Goal: Book appointment/travel/reservation

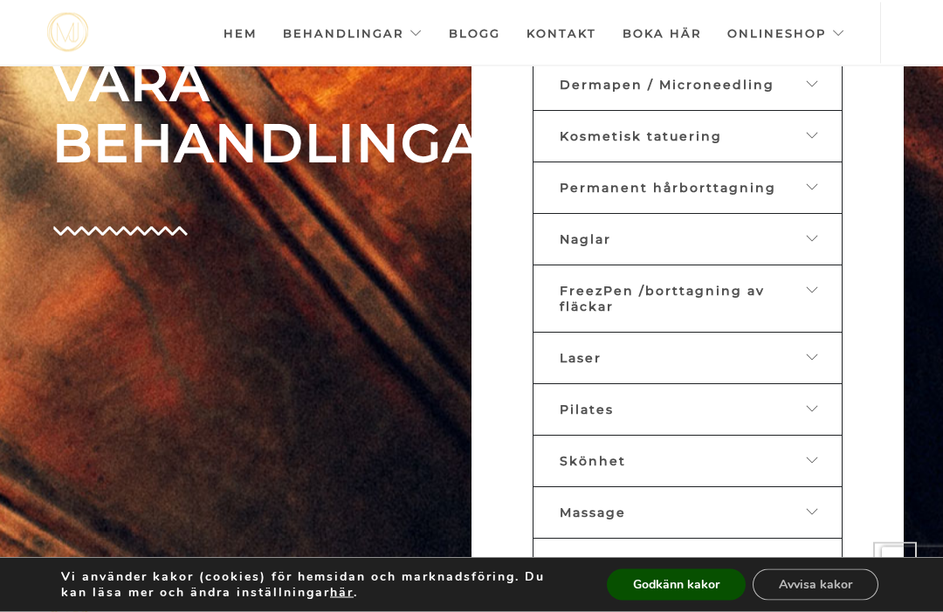
scroll to position [822, 0]
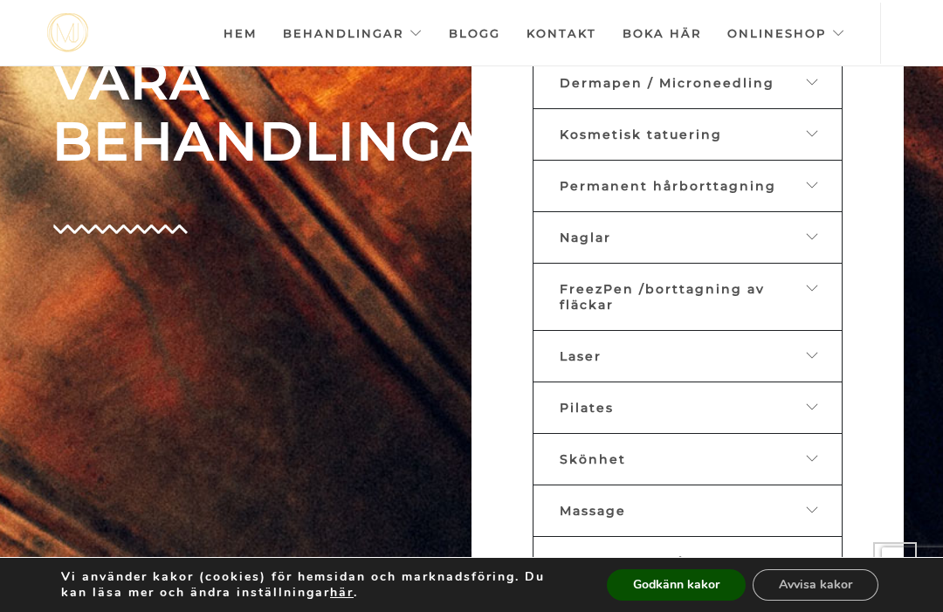
click at [804, 142] on div at bounding box center [801, 135] width 27 height 16
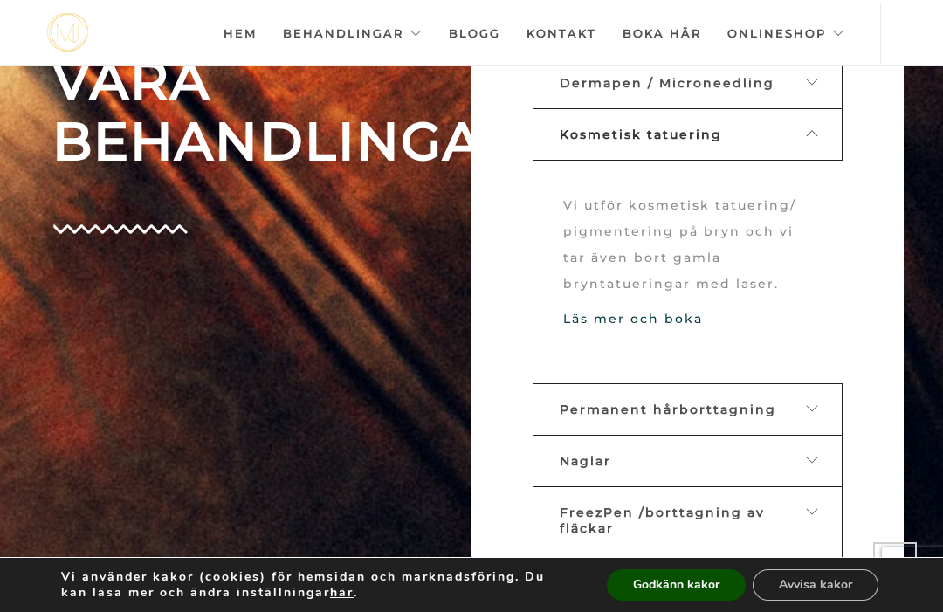
click at [674, 326] on link "Läs mer och boka" at bounding box center [633, 319] width 140 height 16
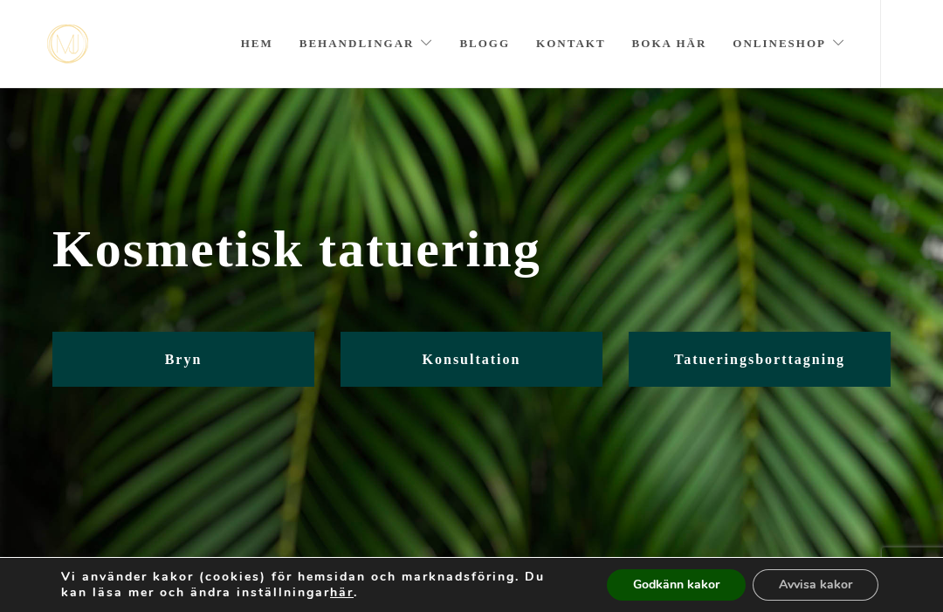
click at [115, 361] on link "Bryn" at bounding box center [183, 359] width 262 height 55
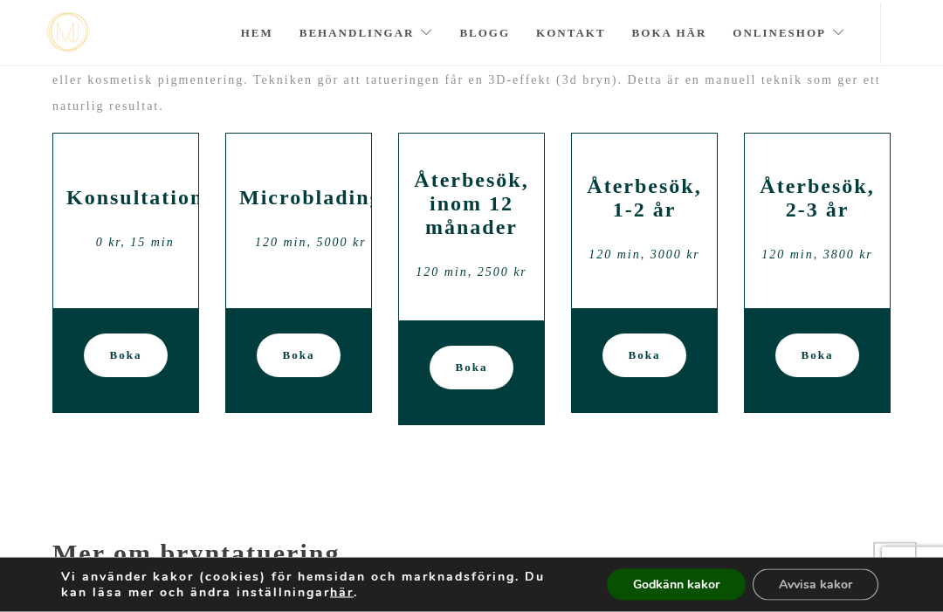
scroll to position [828, 0]
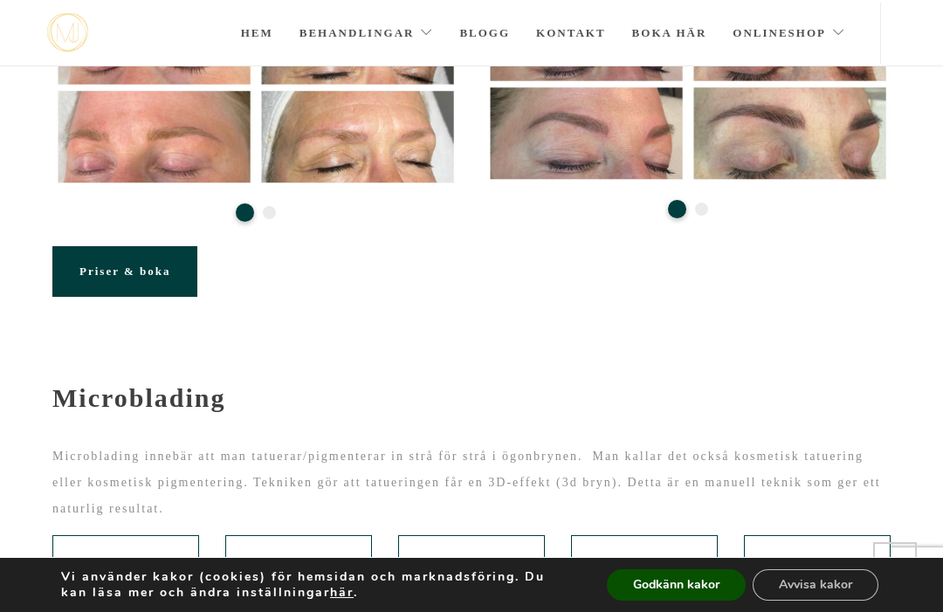
click at [100, 274] on span "Priser & boka" at bounding box center [124, 270] width 91 height 13
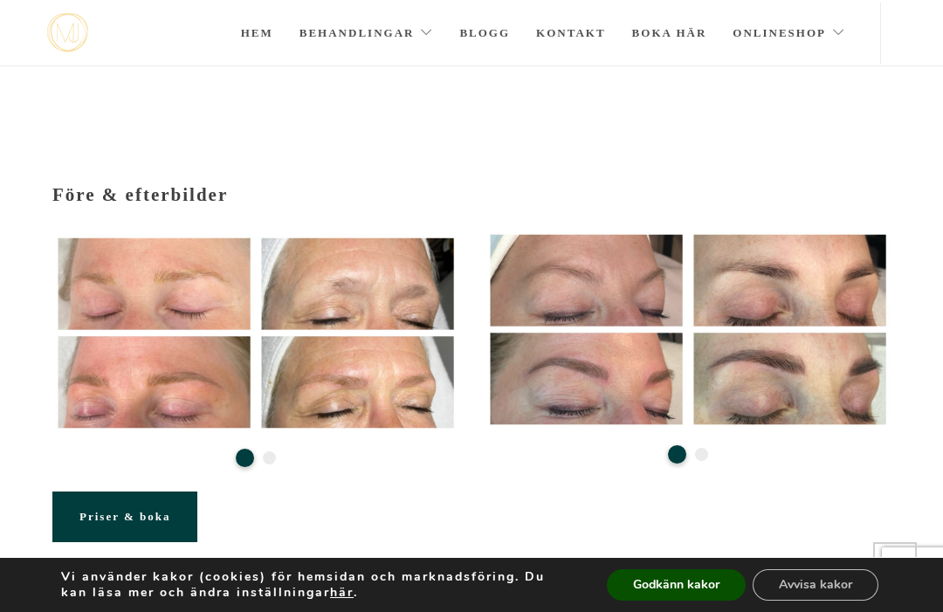
scroll to position [185, 0]
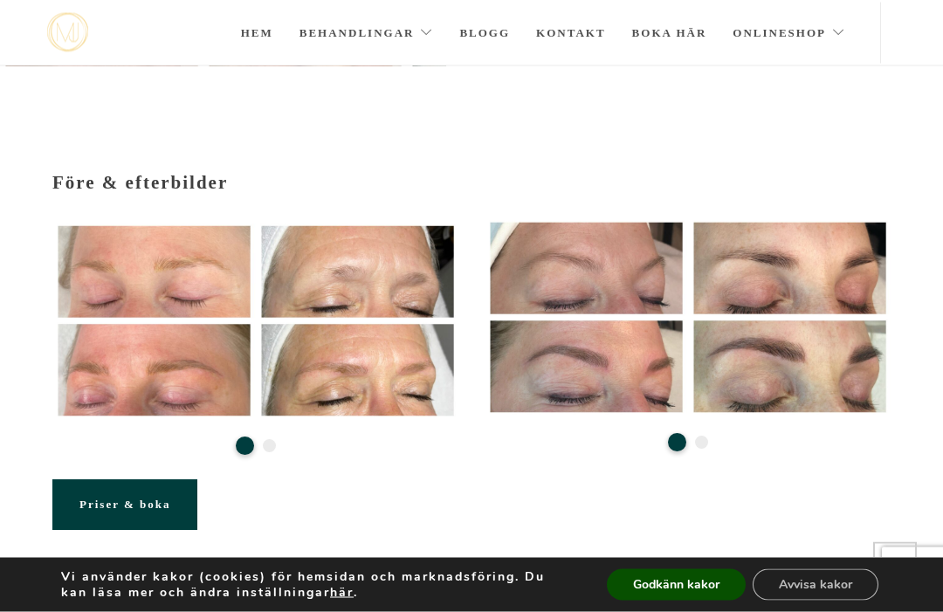
click at [268, 443] on button "2" at bounding box center [269, 446] width 13 height 13
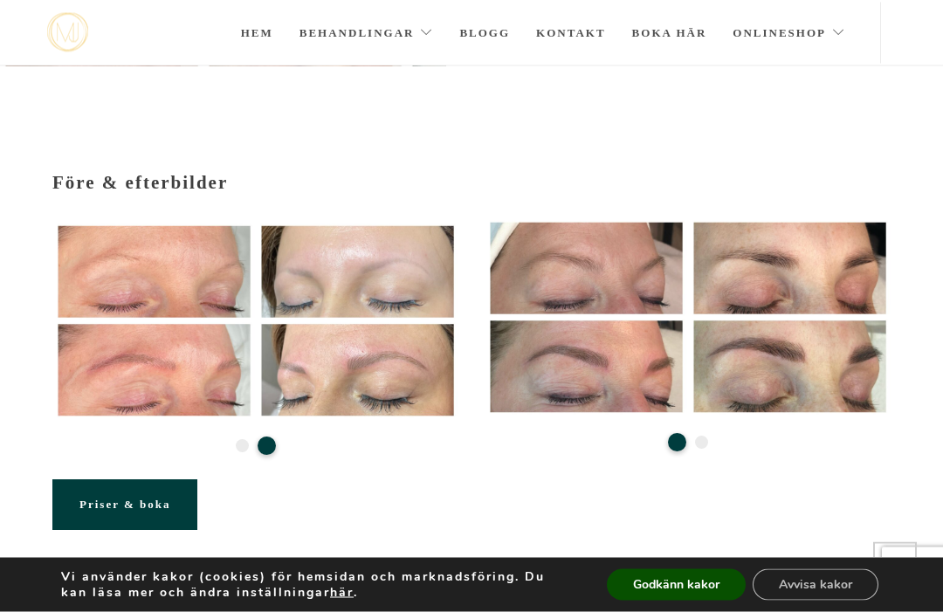
scroll to position [198, 0]
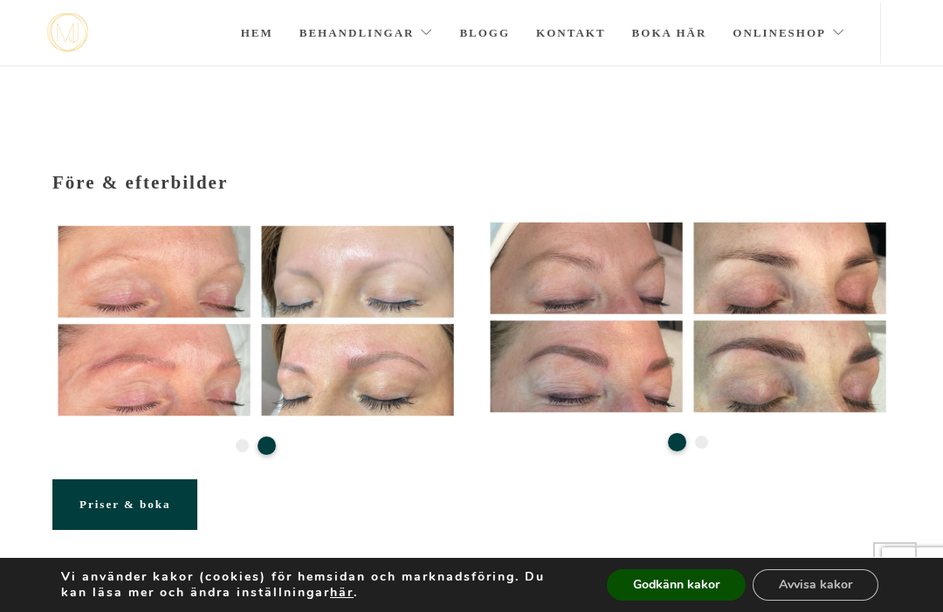
click at [706, 446] on button "2" at bounding box center [701, 442] width 13 height 13
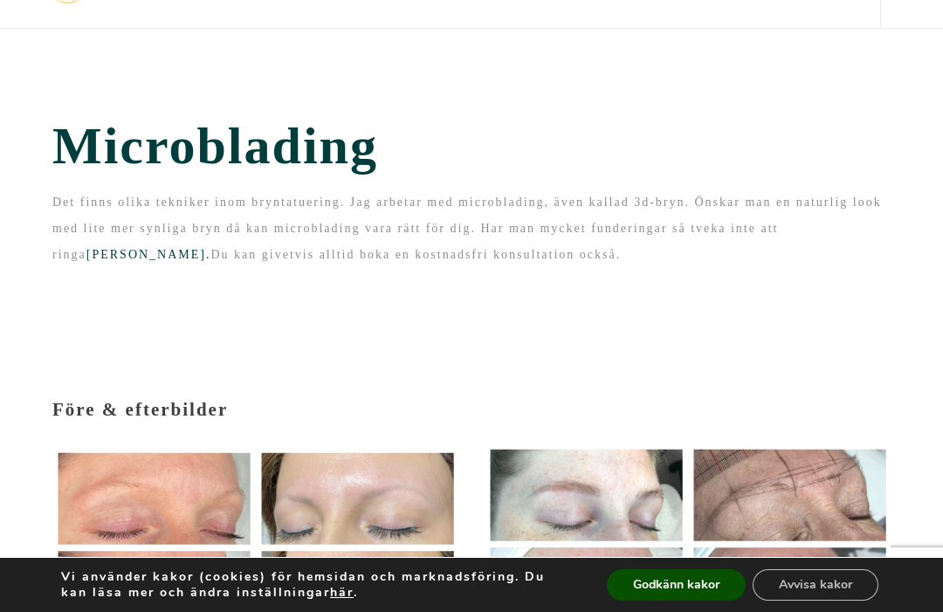
scroll to position [0, 0]
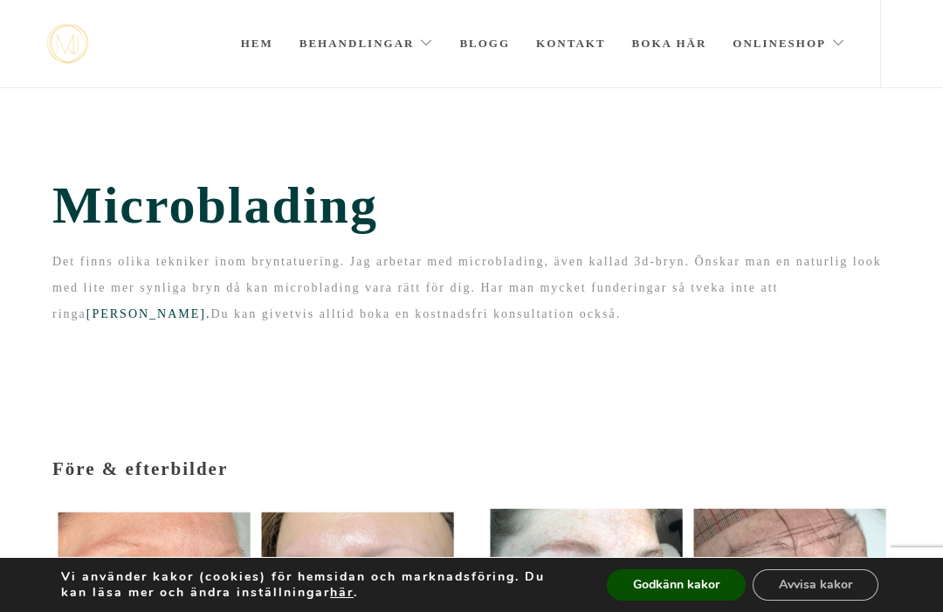
scroll to position [431, 0]
